Goal: Task Accomplishment & Management: Manage account settings

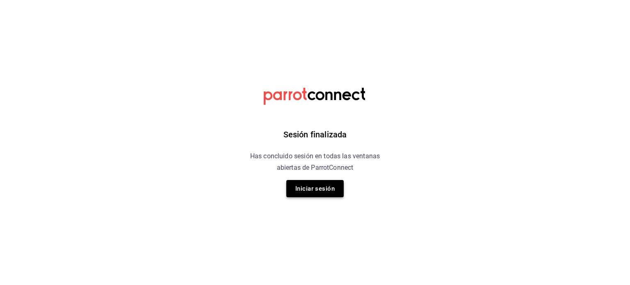
click at [310, 185] on button "Iniciar sesión" at bounding box center [314, 188] width 57 height 17
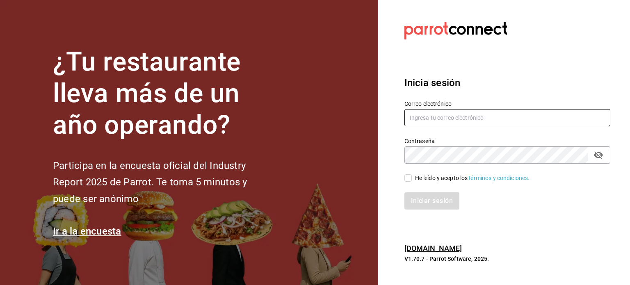
click at [425, 121] on input "text" at bounding box center [508, 117] width 206 height 17
type input "carlos.lavin@bellymonsterbites.com"
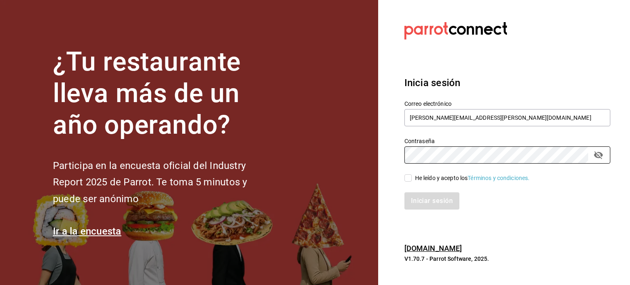
click at [407, 177] on input "He leído y acepto los Términos y condiciones." at bounding box center [408, 177] width 7 height 7
checkbox input "true"
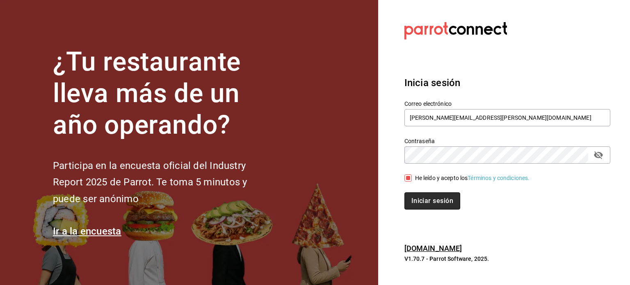
click at [419, 207] on button "Iniciar sesión" at bounding box center [433, 200] width 56 height 17
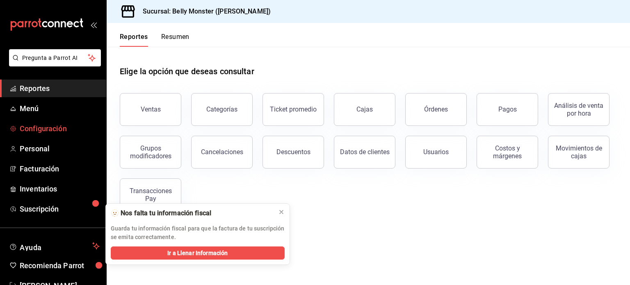
click at [39, 125] on span "Configuración" at bounding box center [60, 128] width 80 height 11
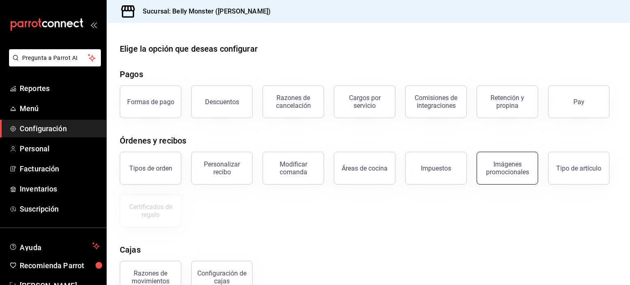
click at [523, 174] on div "Imágenes promocionales" at bounding box center [507, 168] width 51 height 16
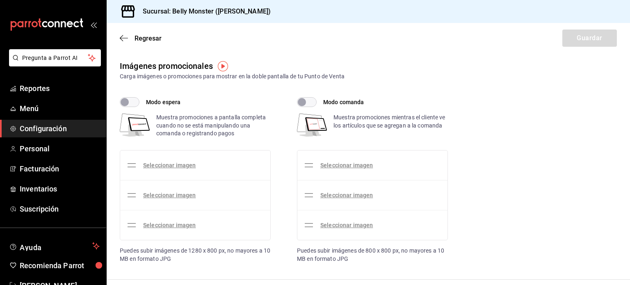
checkbox input "true"
type input "15"
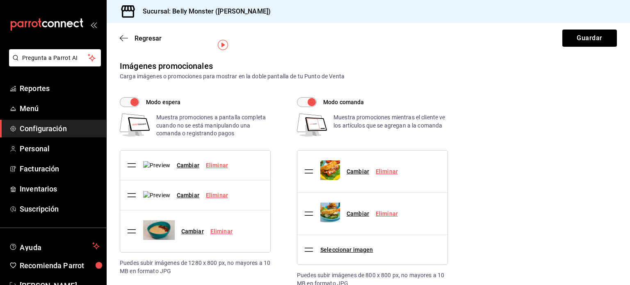
scroll to position [41, 0]
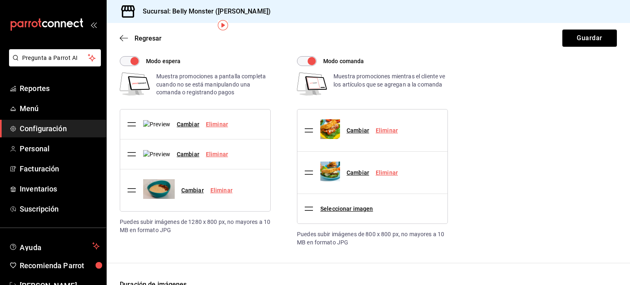
click at [387, 131] on link "Eliminar" at bounding box center [387, 130] width 22 height 7
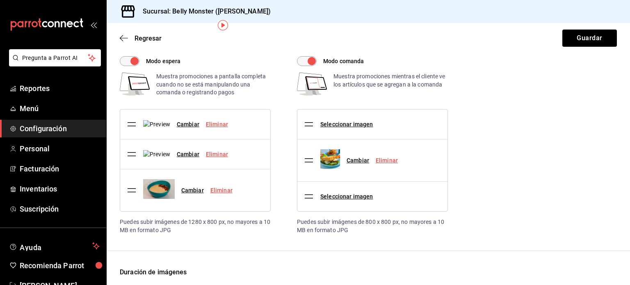
click at [387, 161] on link "Eliminar" at bounding box center [387, 160] width 22 height 7
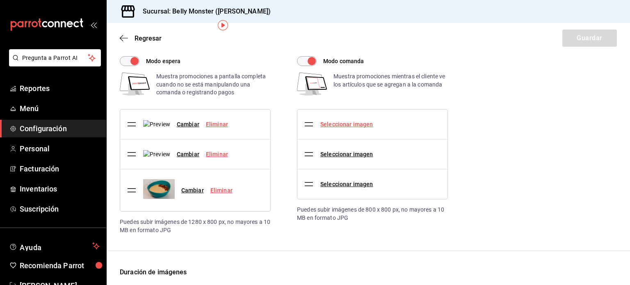
click at [343, 124] on link "Seleccionar imagen" at bounding box center [346, 124] width 53 height 7
click at [0, 0] on input "Seleccionar imagen" at bounding box center [0, 0] width 0 height 0
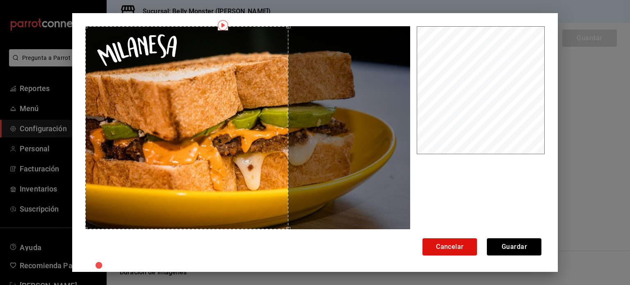
click at [201, 119] on div "Use the arrow keys to move the crop selection area" at bounding box center [186, 127] width 203 height 203
click at [274, 166] on div "Use the arrow keys to move the crop selection area" at bounding box center [186, 127] width 203 height 203
click at [507, 248] on button "Guardar" at bounding box center [514, 246] width 55 height 17
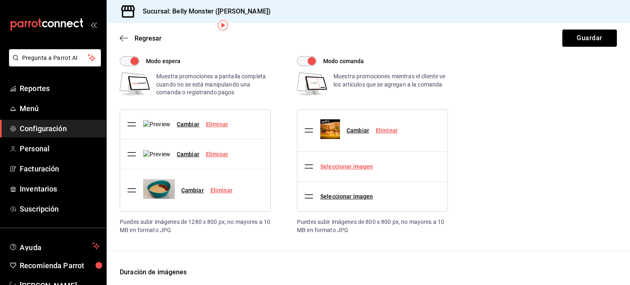
click at [343, 164] on link "Seleccionar imagen" at bounding box center [346, 166] width 53 height 7
click at [0, 0] on input "Seleccionar imagen" at bounding box center [0, 0] width 0 height 0
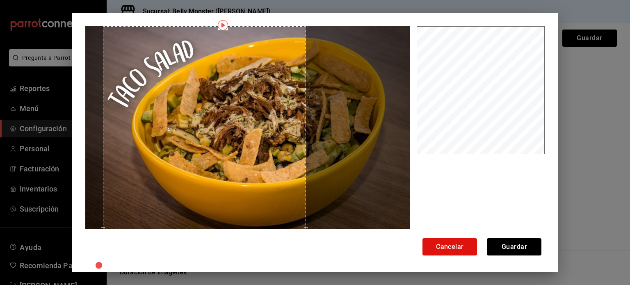
click at [159, 137] on div "Use the arrow keys to move the crop selection area" at bounding box center [204, 127] width 203 height 203
click at [503, 246] on button "Guardar" at bounding box center [514, 246] width 55 height 17
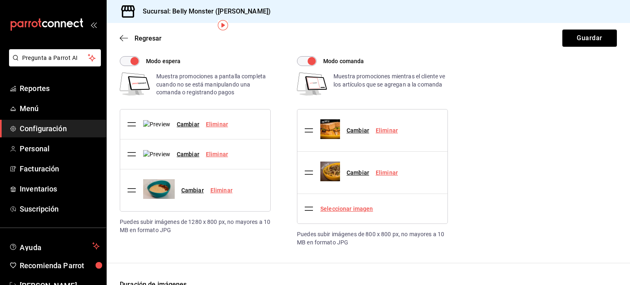
click at [343, 207] on link "Seleccionar imagen" at bounding box center [346, 209] width 53 height 7
click at [0, 0] on input "Seleccionar imagen" at bounding box center [0, 0] width 0 height 0
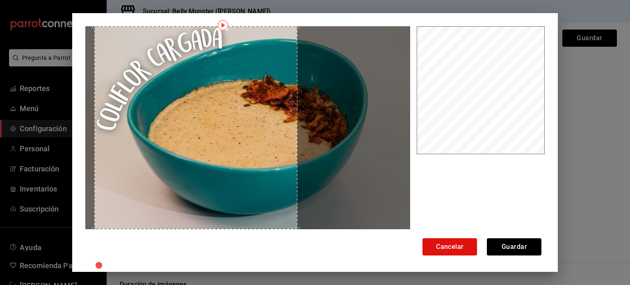
click at [179, 142] on div "Use the arrow keys to move the crop selection area" at bounding box center [195, 127] width 203 height 203
click at [517, 246] on button "Guardar" at bounding box center [514, 246] width 55 height 17
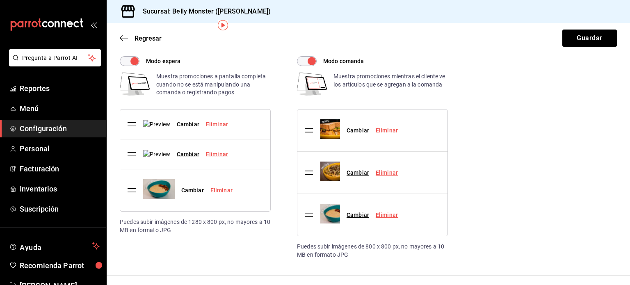
click at [220, 128] on link "Eliminar" at bounding box center [217, 124] width 22 height 7
click at [180, 123] on link "Seleccionar imagen" at bounding box center [169, 124] width 53 height 7
click at [0, 0] on input "Seleccionar imagen" at bounding box center [0, 0] width 0 height 0
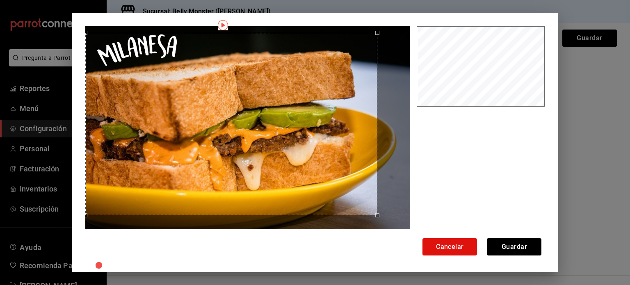
click at [214, 128] on div "Use the arrow keys to move the crop selection area" at bounding box center [231, 124] width 293 height 183
click at [510, 249] on button "Guardar" at bounding box center [514, 246] width 55 height 17
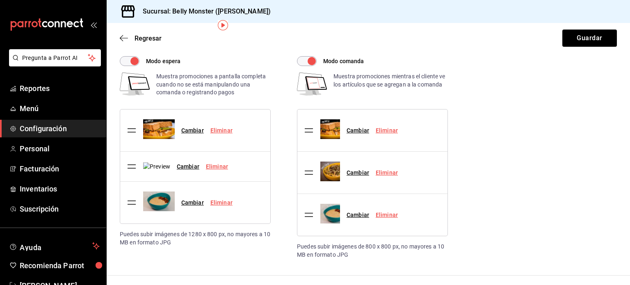
click at [225, 170] on link "Eliminar" at bounding box center [217, 166] width 22 height 7
click at [190, 167] on link "Seleccionar imagen" at bounding box center [169, 166] width 53 height 7
click at [0, 0] on input "Seleccionar imagen" at bounding box center [0, 0] width 0 height 0
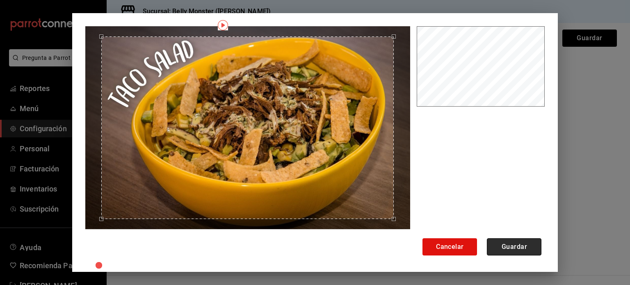
click at [504, 247] on button "Guardar" at bounding box center [514, 246] width 55 height 17
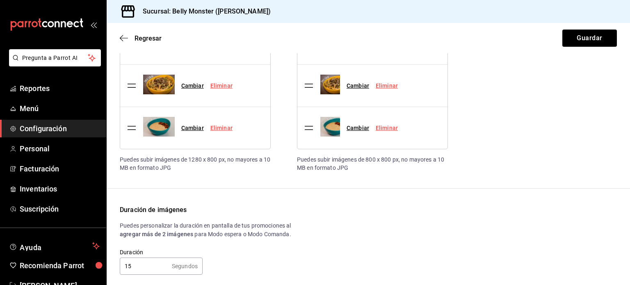
scroll to position [143, 0]
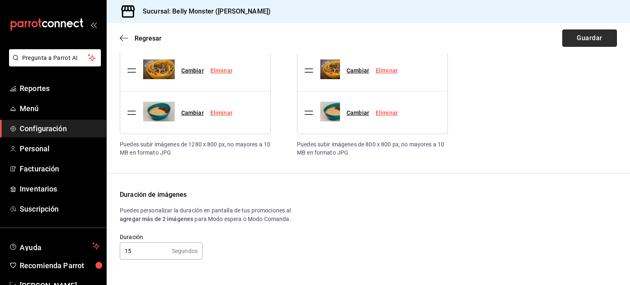
click at [574, 34] on button "Guardar" at bounding box center [589, 38] width 55 height 17
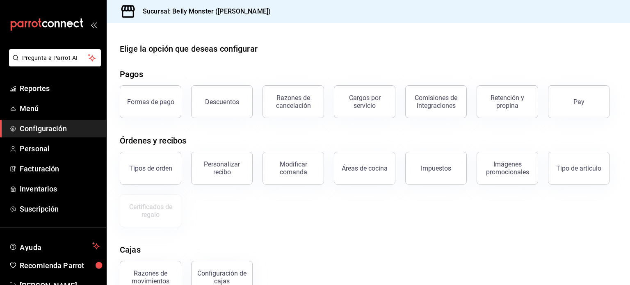
click at [331, 42] on main "Elige la opción que deseas configurar Pagos Formas de pago Descuentos Razones d…" at bounding box center [368, 198] width 523 height 350
